Goal: Use online tool/utility: Utilize a website feature to perform a specific function

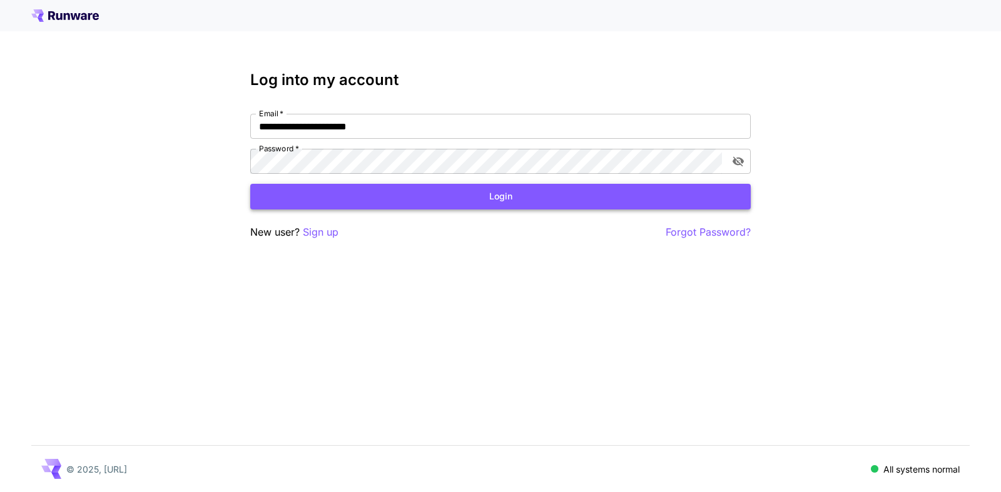
click at [500, 200] on button "Login" at bounding box center [500, 197] width 500 height 26
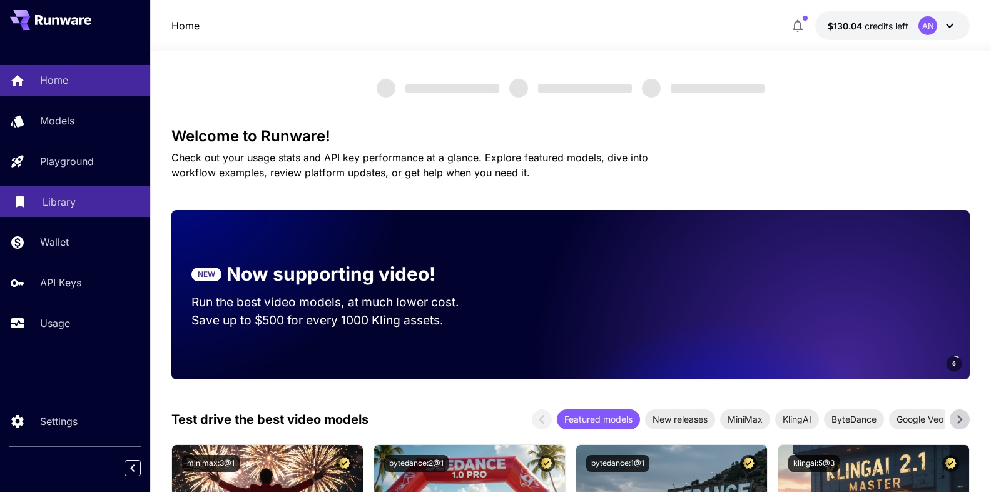
click at [58, 202] on p "Library" at bounding box center [59, 201] width 33 height 15
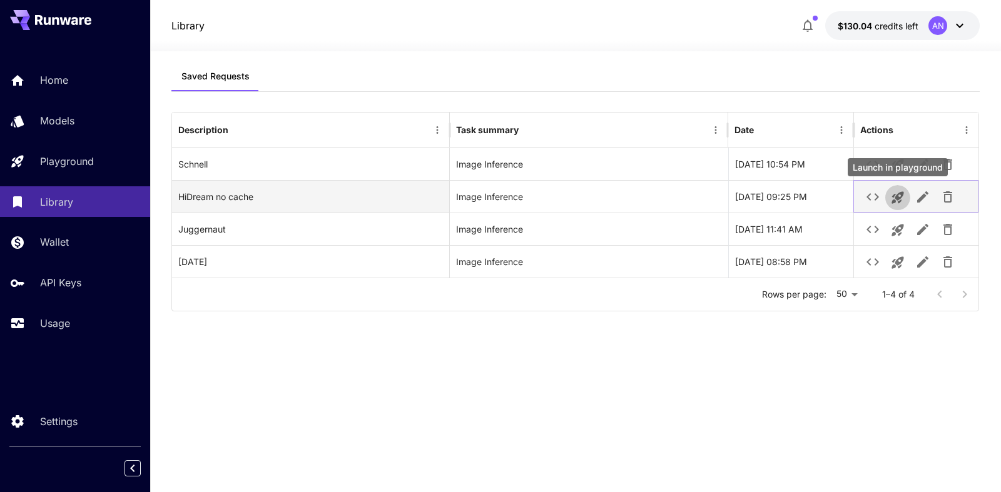
click at [902, 202] on icon "Launch in playground" at bounding box center [897, 197] width 15 height 15
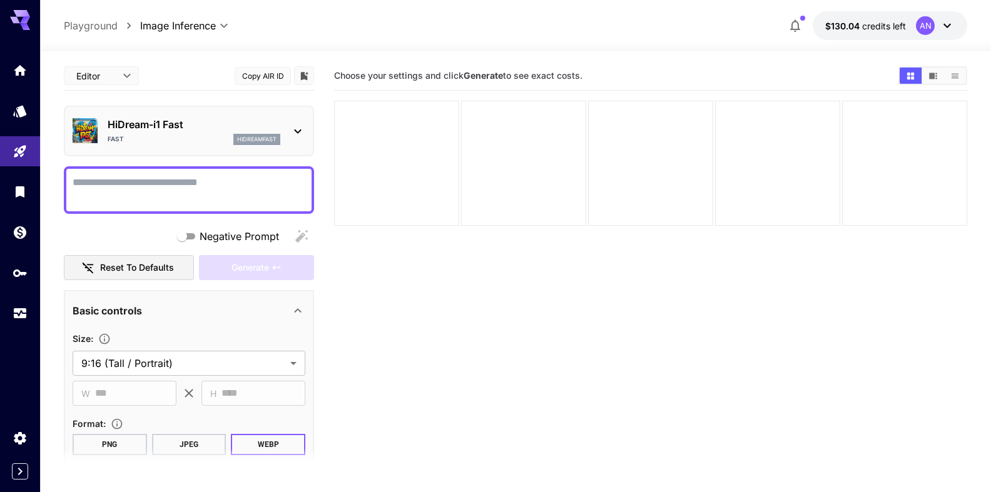
click at [161, 178] on textarea "Negative Prompt" at bounding box center [189, 190] width 233 height 30
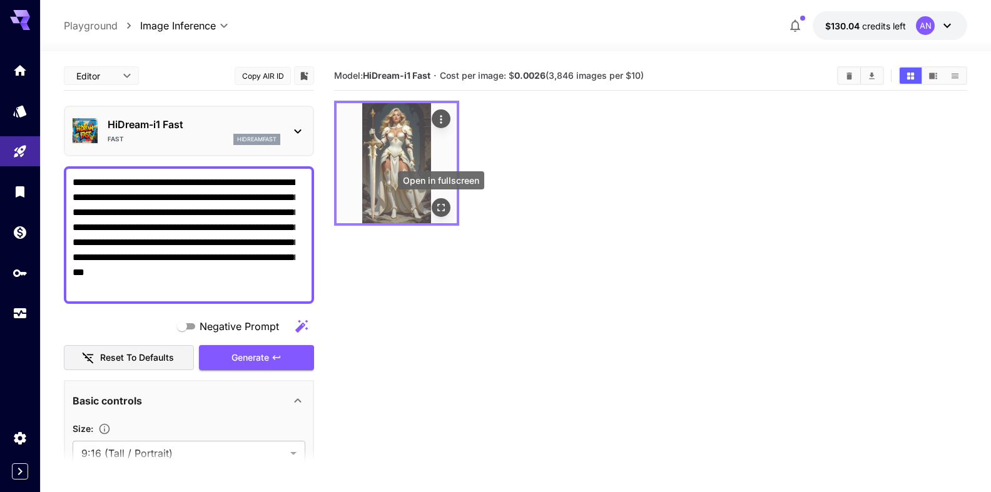
type textarea "**********"
click at [440, 213] on icon "Open in fullscreen" at bounding box center [441, 207] width 13 height 13
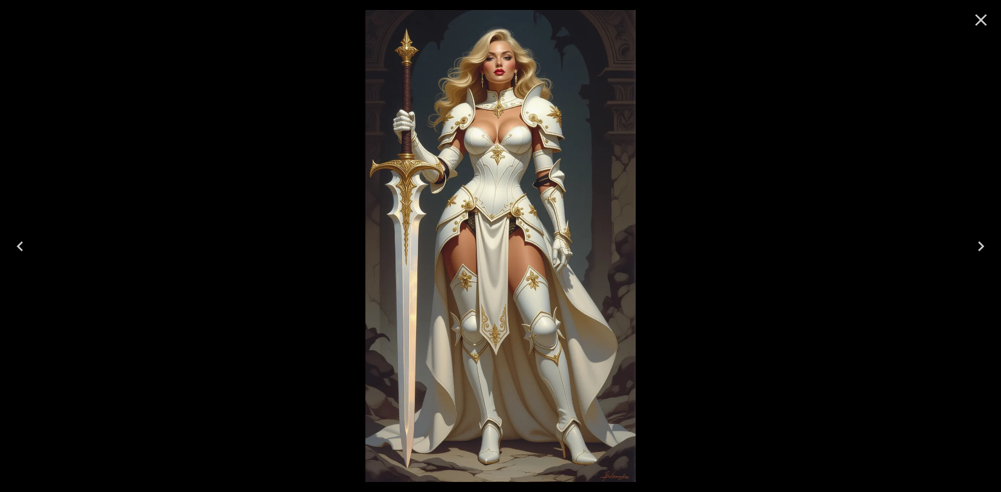
click at [984, 24] on icon "Close" at bounding box center [981, 20] width 12 height 12
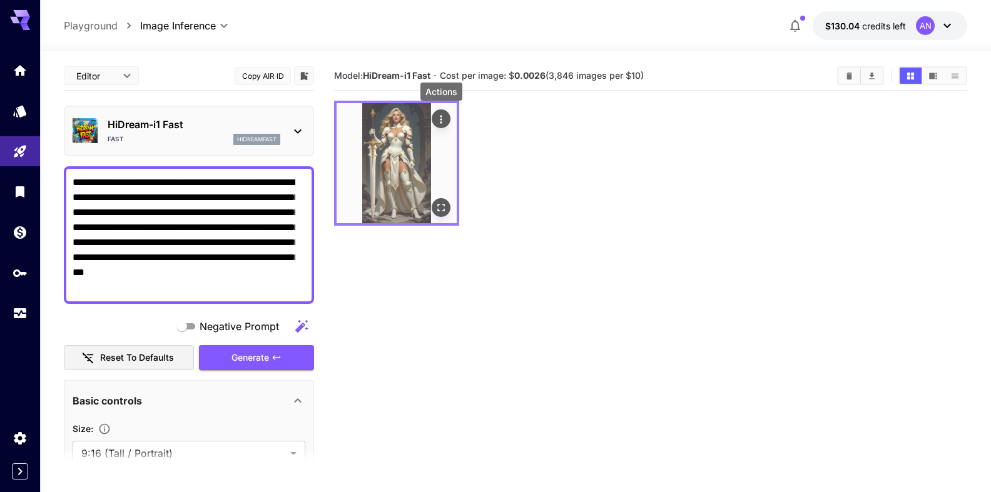
click at [442, 123] on icon "Actions" at bounding box center [441, 119] width 13 height 13
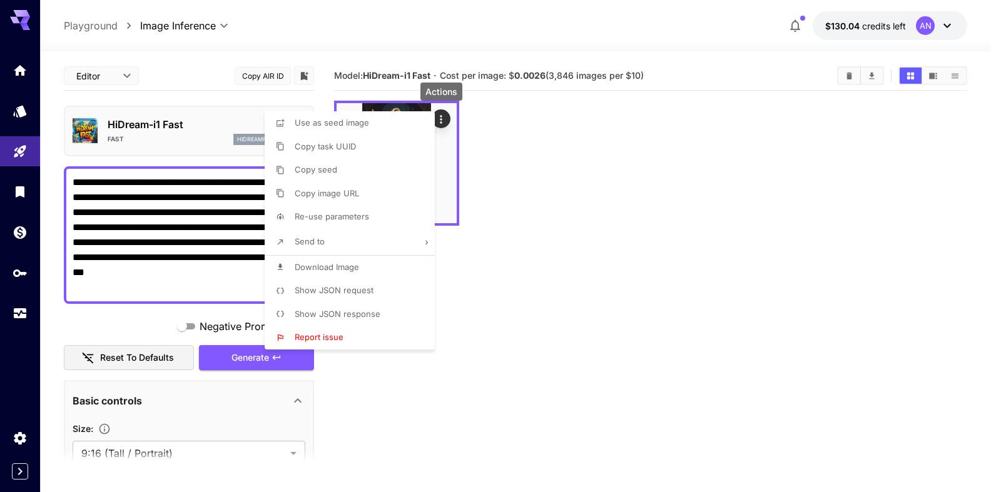
click at [340, 269] on span "Download Image" at bounding box center [327, 267] width 64 height 10
click at [855, 75] on div at bounding box center [500, 246] width 1001 height 492
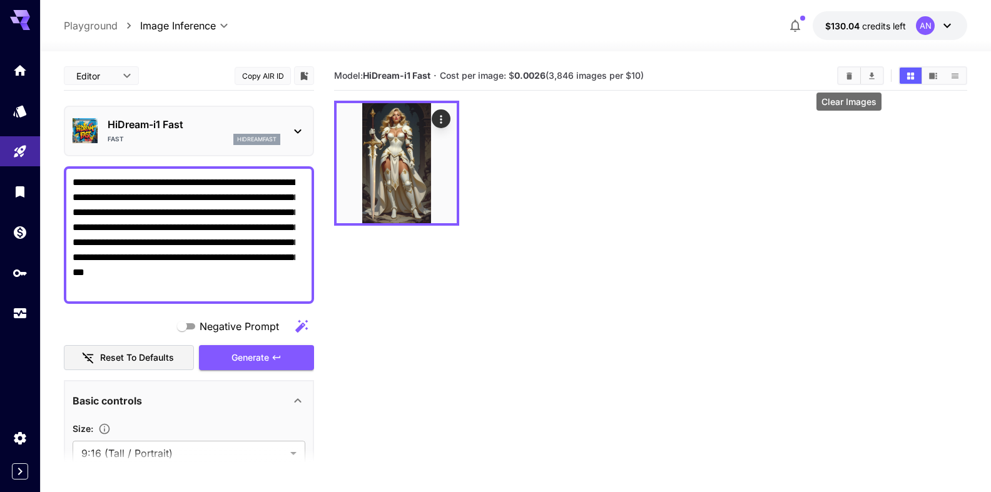
click at [852, 78] on icon "Clear Images" at bounding box center [848, 75] width 9 height 9
